Goal: Navigation & Orientation: Find specific page/section

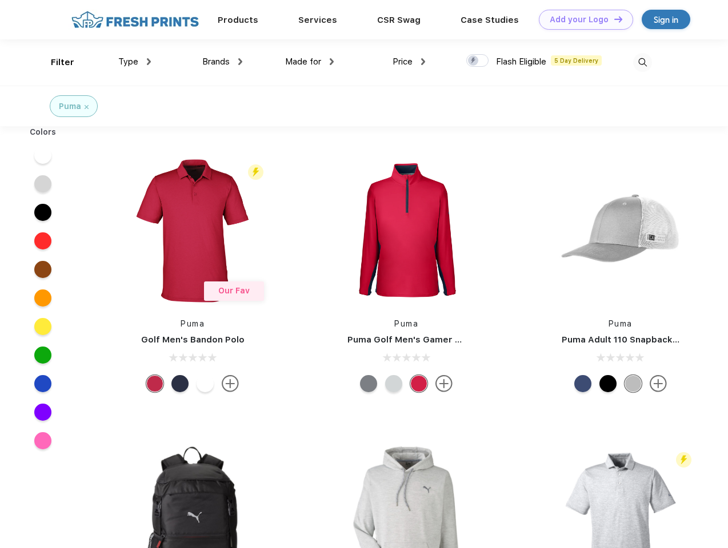
click at [581, 19] on link "Add your Logo Design Tool" at bounding box center [586, 20] width 94 height 20
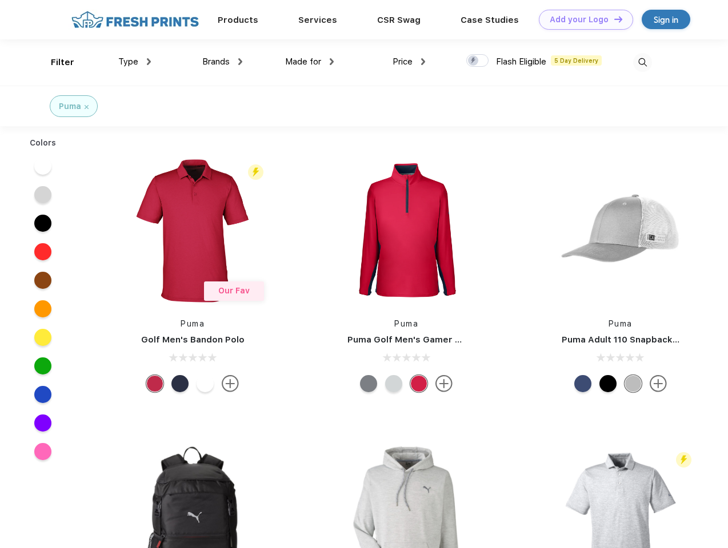
click at [0, 0] on div "Design Tool" at bounding box center [0, 0] width 0 height 0
click at [613, 19] on link "Add your Logo Design Tool" at bounding box center [586, 20] width 94 height 20
click at [55, 62] on div "Filter" at bounding box center [62, 62] width 23 height 13
click at [135, 62] on span "Type" at bounding box center [128, 62] width 20 height 10
click at [222, 62] on span "Brands" at bounding box center [215, 62] width 27 height 10
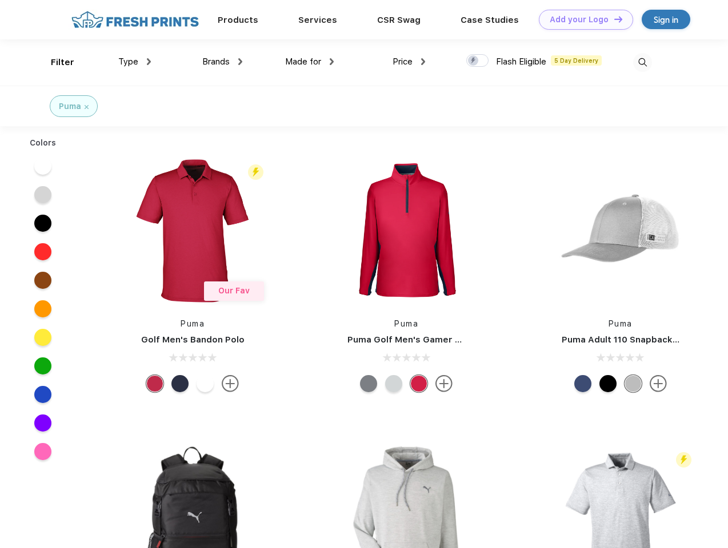
click at [310, 62] on span "Made for" at bounding box center [303, 62] width 36 height 10
click at [409, 62] on span "Price" at bounding box center [402, 62] width 20 height 10
click at [477, 61] on div at bounding box center [477, 60] width 22 height 13
click at [473, 61] on input "checkbox" at bounding box center [469, 57] width 7 height 7
click at [642, 62] on img at bounding box center [642, 62] width 19 height 19
